Goal: Find specific page/section

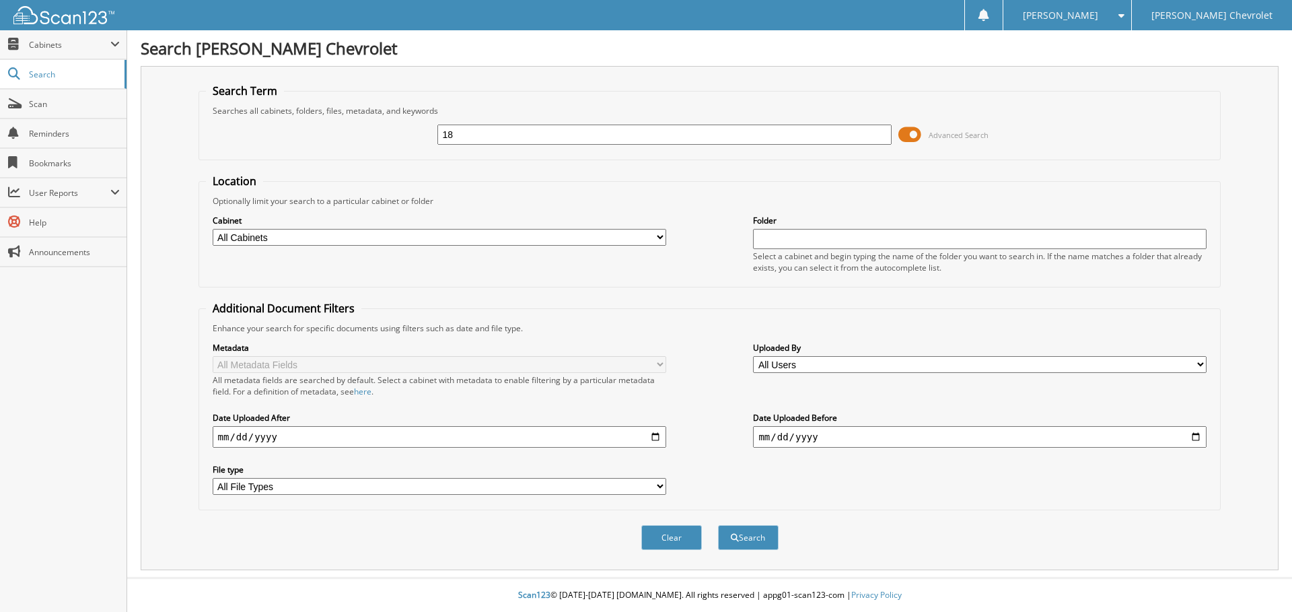
type input "1"
type input "178143"
click at [733, 542] on button "Search" at bounding box center [748, 537] width 61 height 25
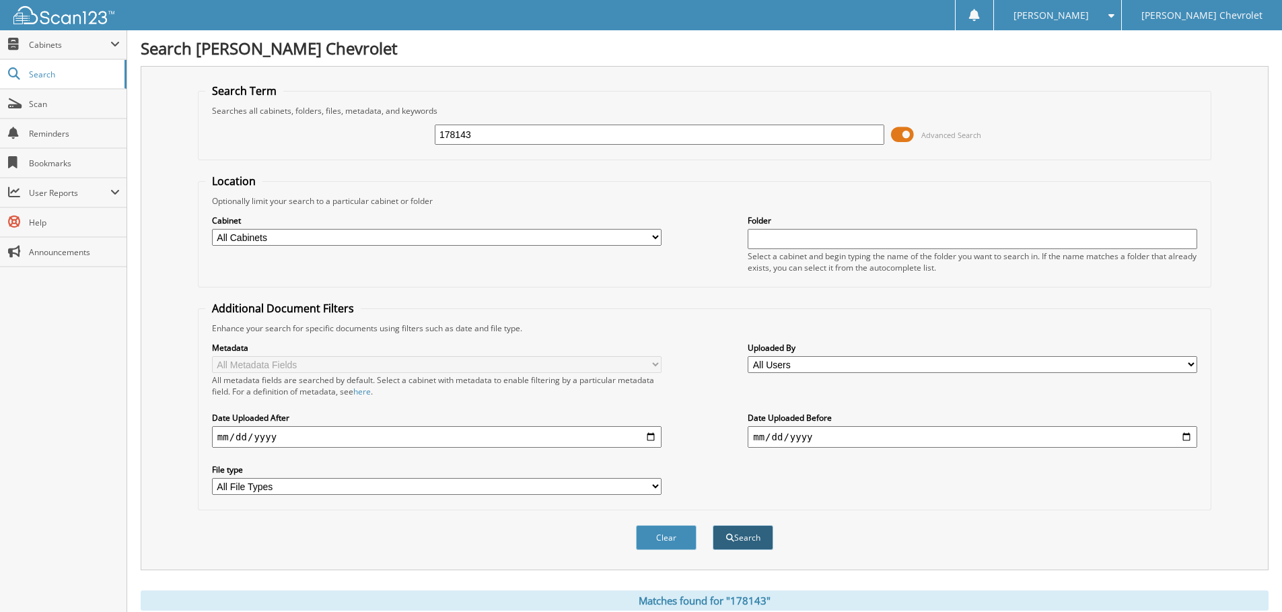
click at [746, 548] on button "Search" at bounding box center [743, 537] width 61 height 25
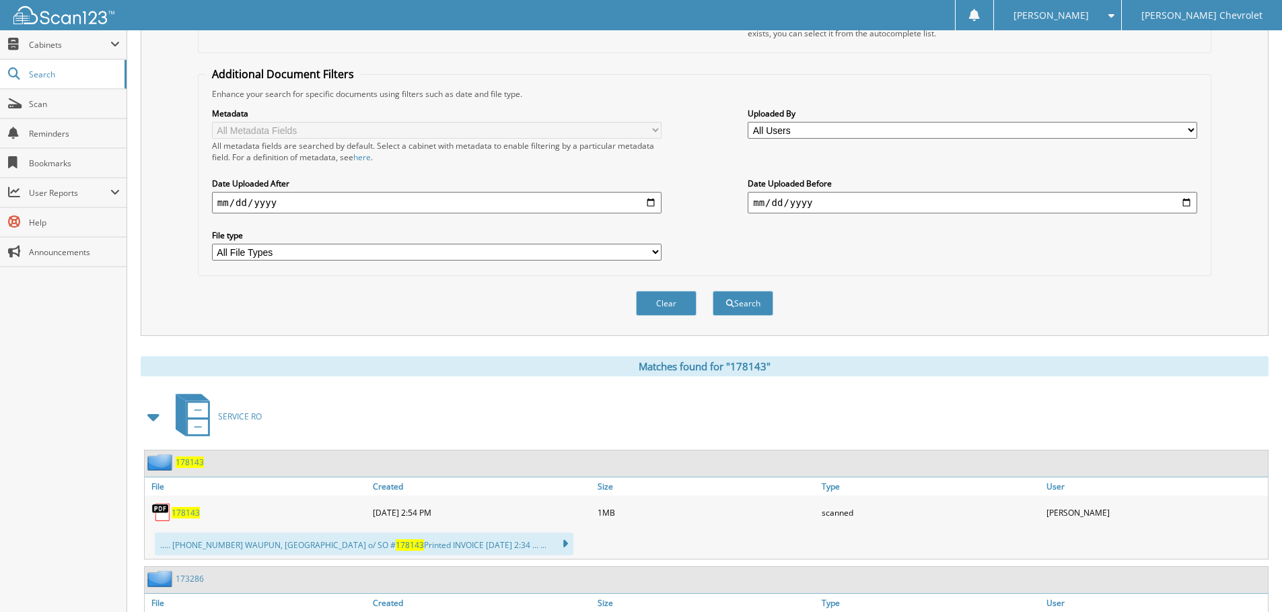
scroll to position [332, 0]
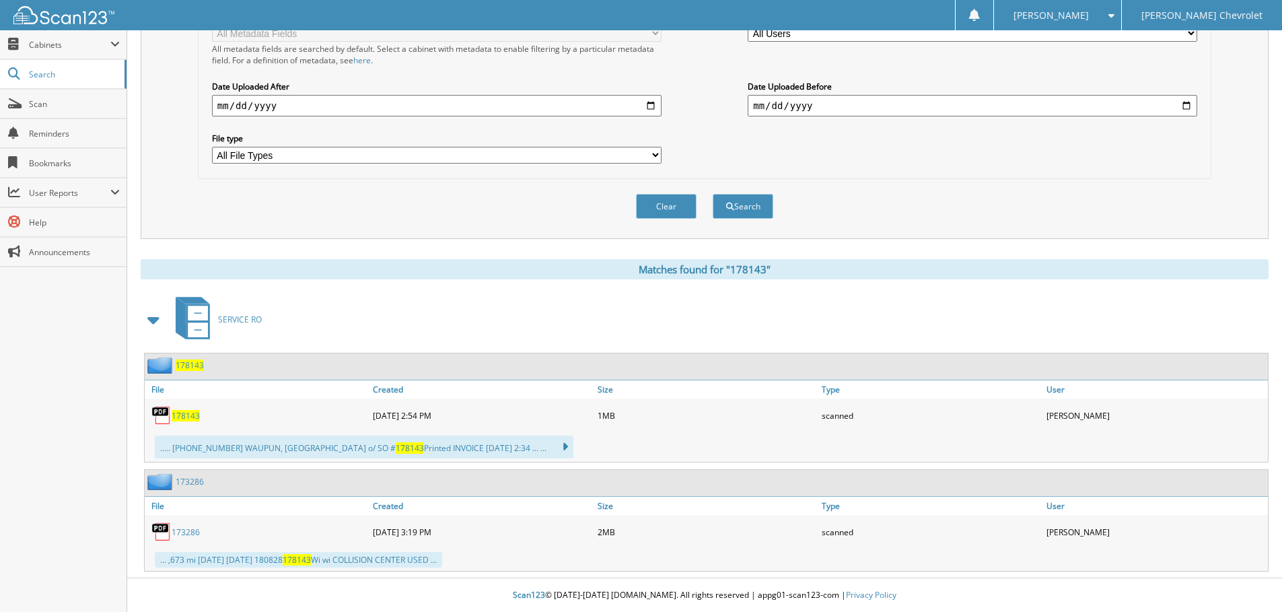
drag, startPoint x: 182, startPoint y: 412, endPoint x: 36, endPoint y: 348, distance: 159.7
click at [181, 412] on span "178143" at bounding box center [186, 415] width 28 height 11
